Goal: Task Accomplishment & Management: Complete application form

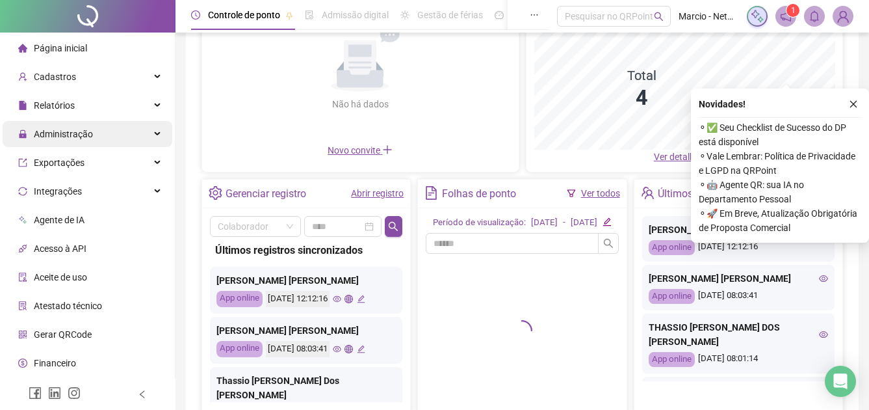
scroll to position [195, 0]
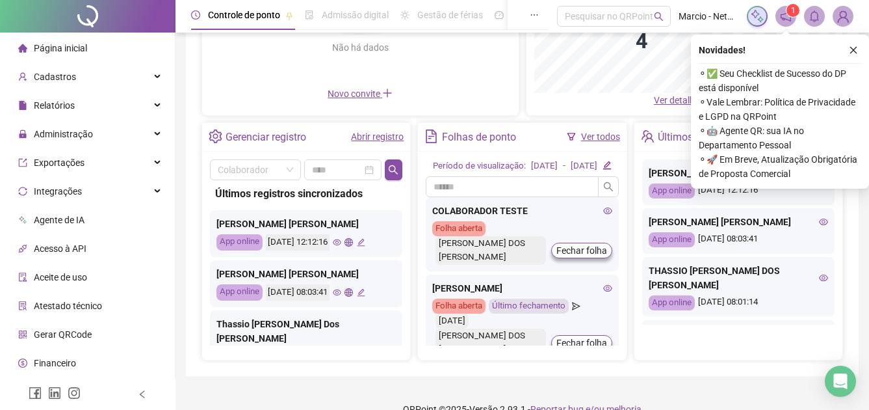
click at [373, 133] on link "Abrir registro" at bounding box center [377, 136] width 53 height 10
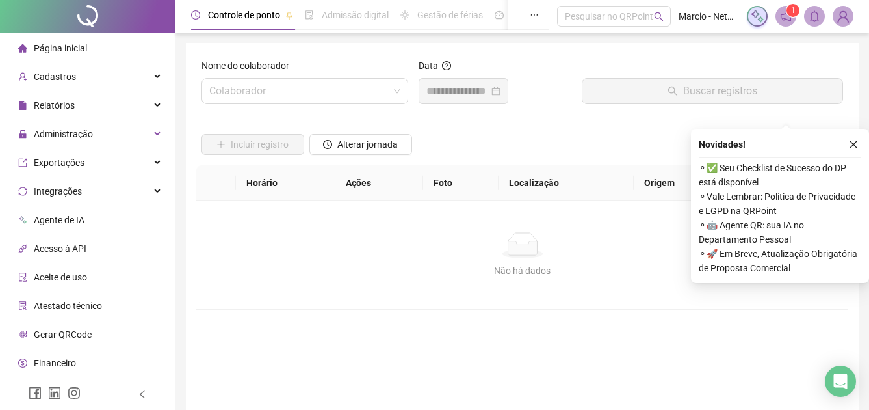
click at [311, 91] on form "Nome do colaborador Colaborador Data Buscar registros Incluir registro Alterar …" at bounding box center [523, 246] width 642 height 374
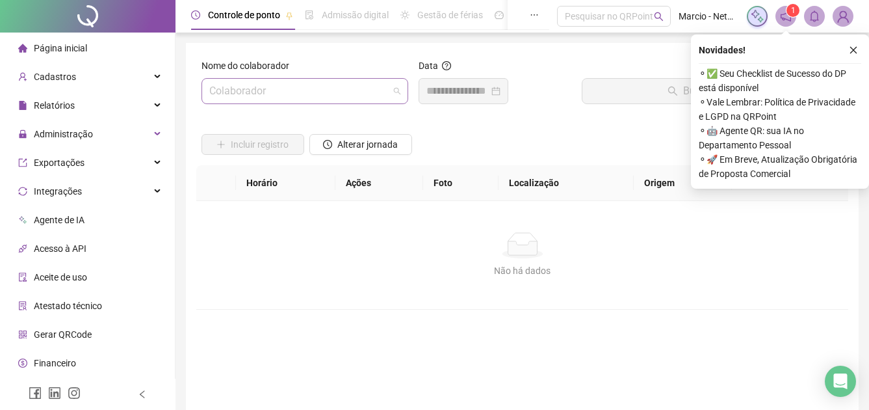
click at [336, 90] on input "search" at bounding box center [298, 91] width 179 height 25
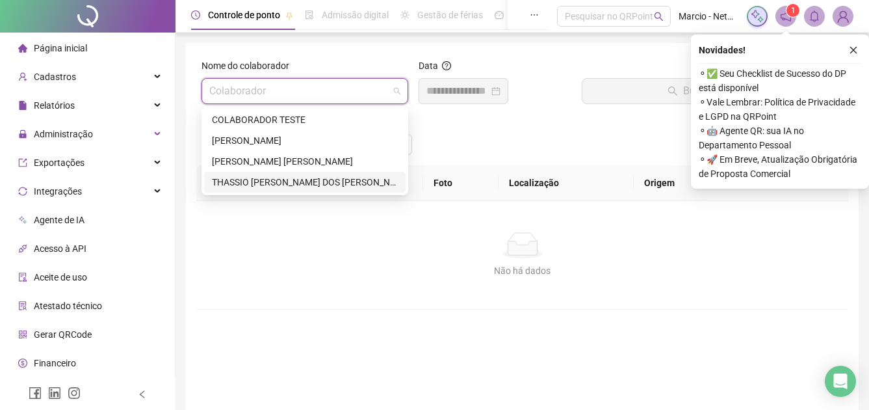
click at [313, 182] on div "THASSIO [PERSON_NAME] DOS [PERSON_NAME]" at bounding box center [305, 182] width 186 height 14
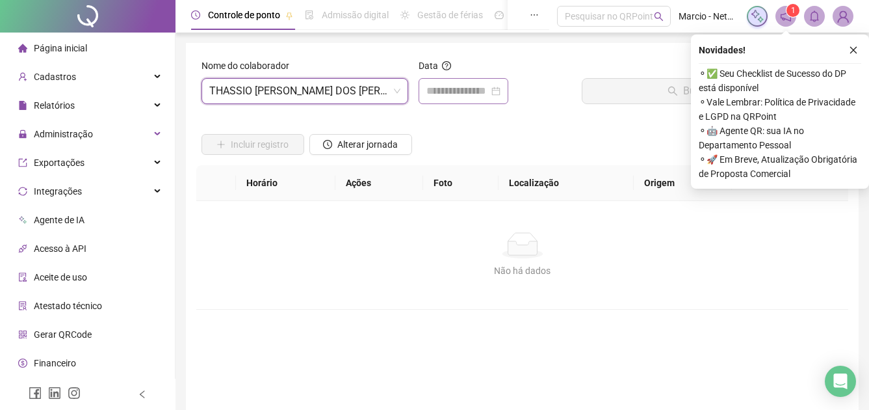
click at [501, 91] on div at bounding box center [464, 91] width 74 height 16
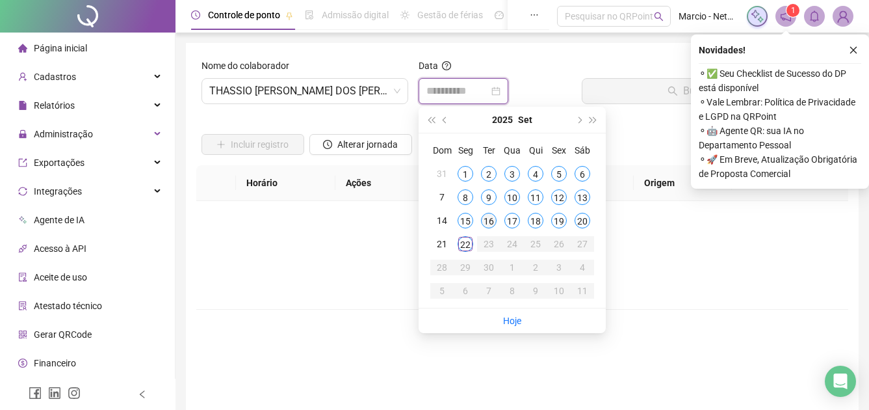
type input "**********"
click at [467, 249] on div "22" at bounding box center [466, 244] width 16 height 16
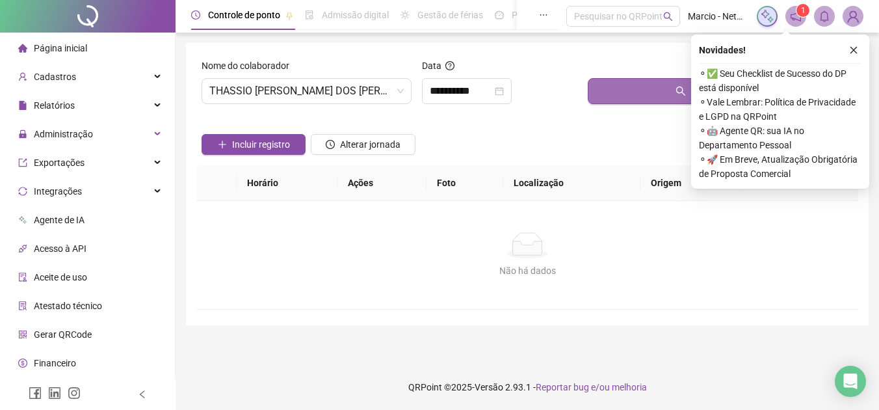
click at [659, 94] on button "Buscar registros" at bounding box center [720, 91] width 265 height 26
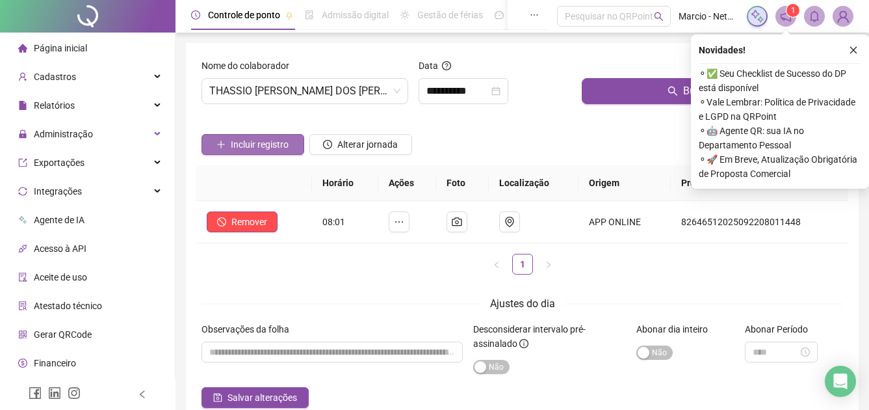
click at [280, 150] on span "Incluir registro" at bounding box center [260, 144] width 58 height 14
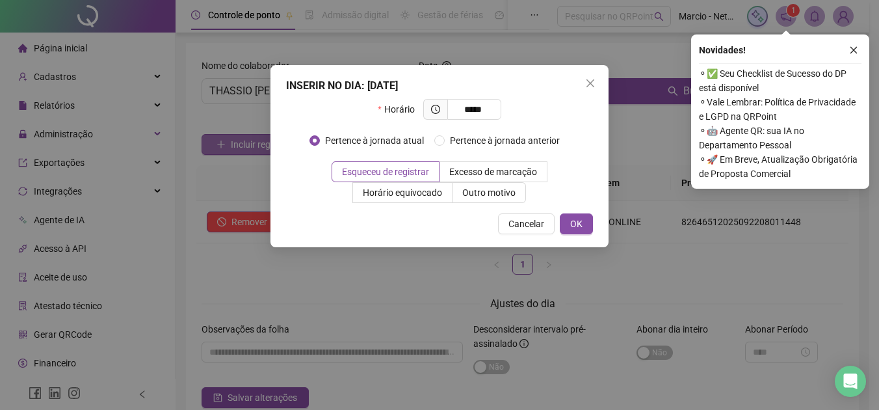
type input "*****"
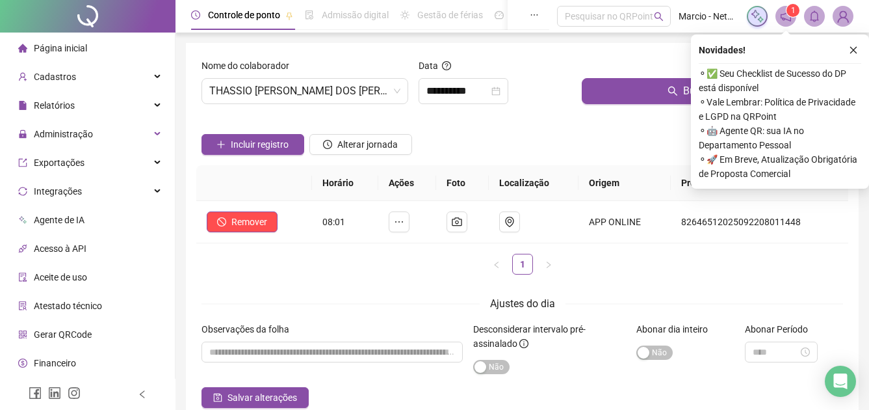
click at [133, 52] on li "Página inicial" at bounding box center [88, 48] width 170 height 26
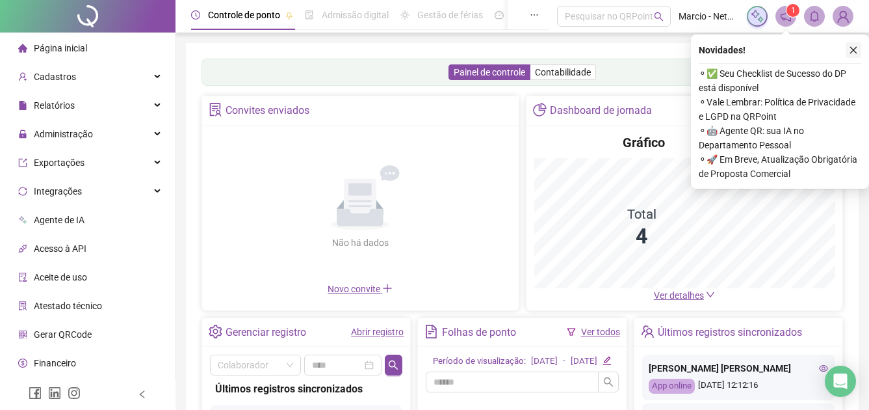
click at [853, 47] on icon "close" at bounding box center [853, 50] width 9 height 9
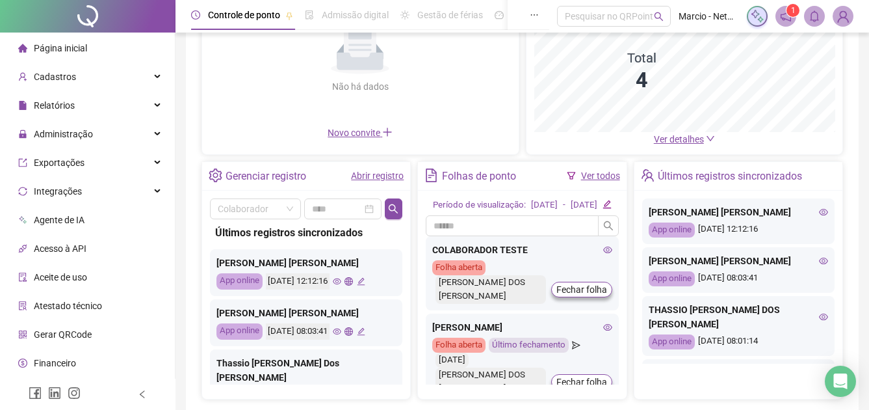
scroll to position [166, 0]
